Goal: Information Seeking & Learning: Find specific fact

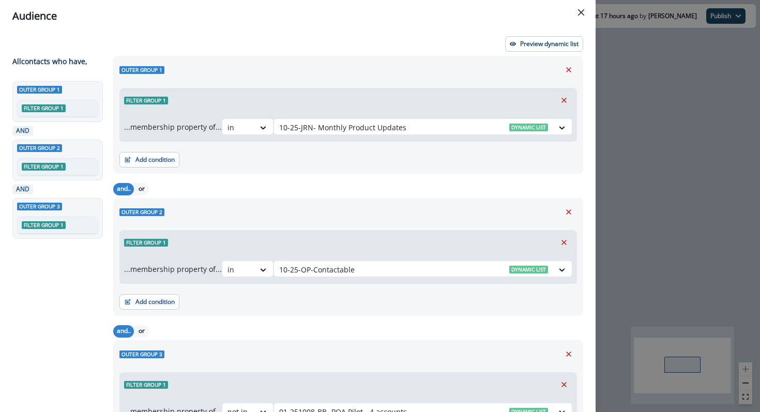
scroll to position [82, 0]
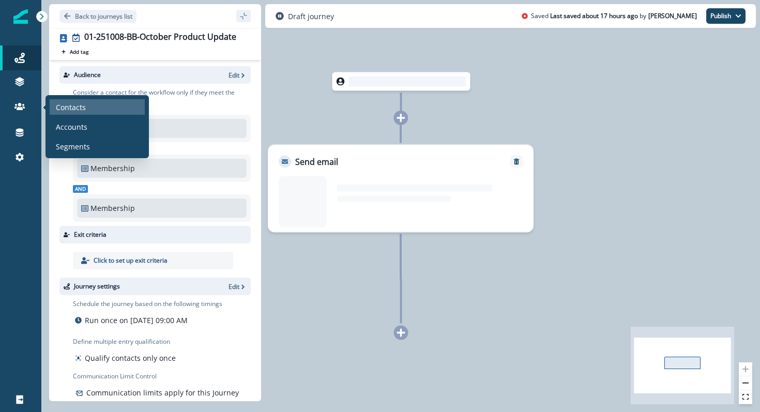
click at [64, 108] on p "Contacts" at bounding box center [71, 107] width 30 height 11
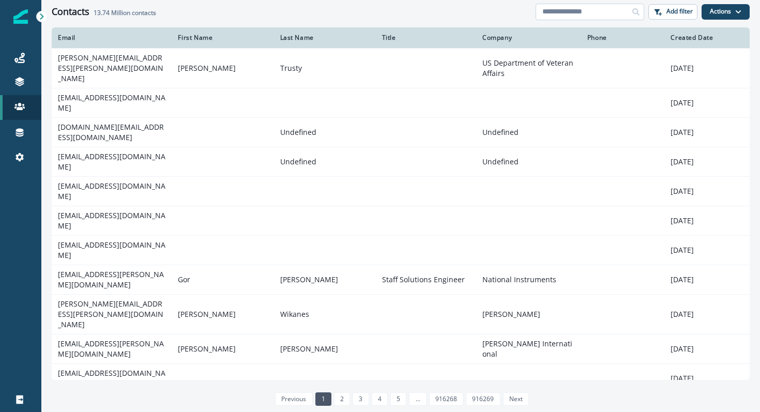
click at [577, 10] on input at bounding box center [590, 12] width 109 height 17
paste input "**********"
type input "**********"
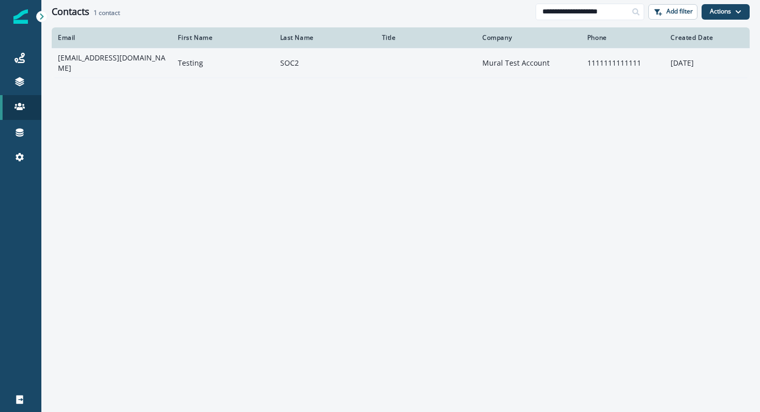
click at [82, 70] on td "hejovi1970@inilas.com" at bounding box center [112, 62] width 120 height 29
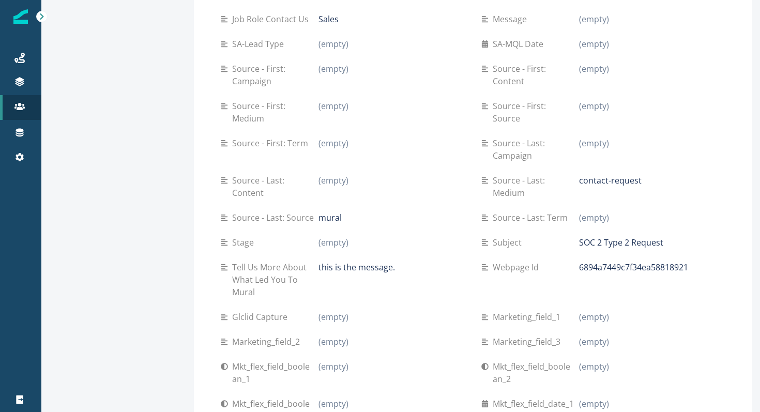
scroll to position [572, 0]
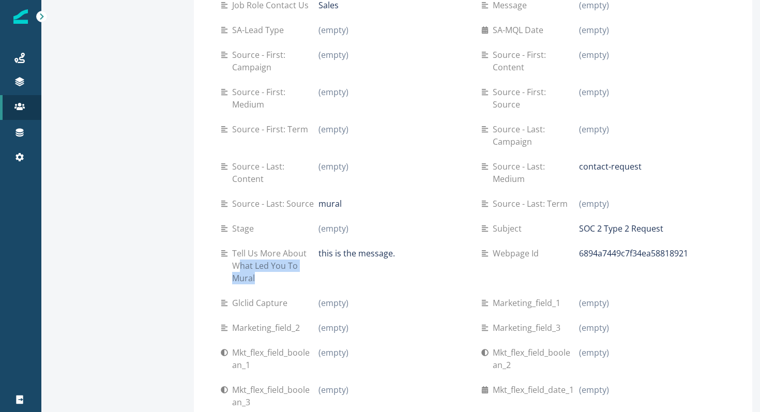
drag, startPoint x: 217, startPoint y: 234, endPoint x: 248, endPoint y: 246, distance: 33.5
click at [249, 247] on p "Tell Us More About What Led You To Mural" at bounding box center [275, 265] width 86 height 37
click at [248, 247] on p "Tell Us More About What Led You To Mural" at bounding box center [275, 265] width 86 height 37
drag, startPoint x: 248, startPoint y: 246, endPoint x: 204, endPoint y: 213, distance: 55.1
click at [221, 247] on div "Tell Us More About What Led You To Mural" at bounding box center [270, 265] width 98 height 37
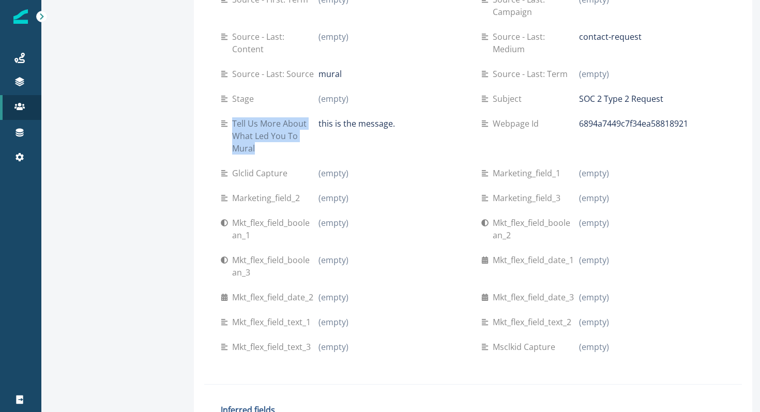
scroll to position [732, 0]
